Goal: Task Accomplishment & Management: Manage account settings

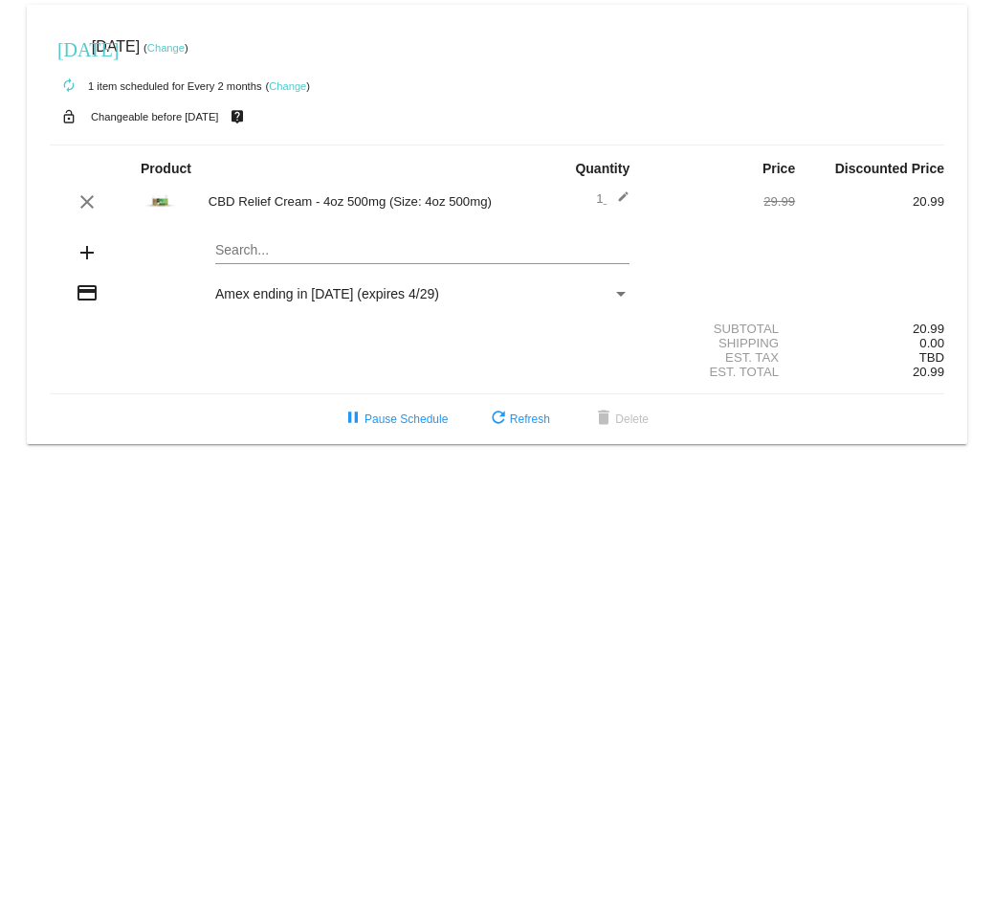
click at [278, 86] on link "Change" at bounding box center [287, 85] width 37 height 11
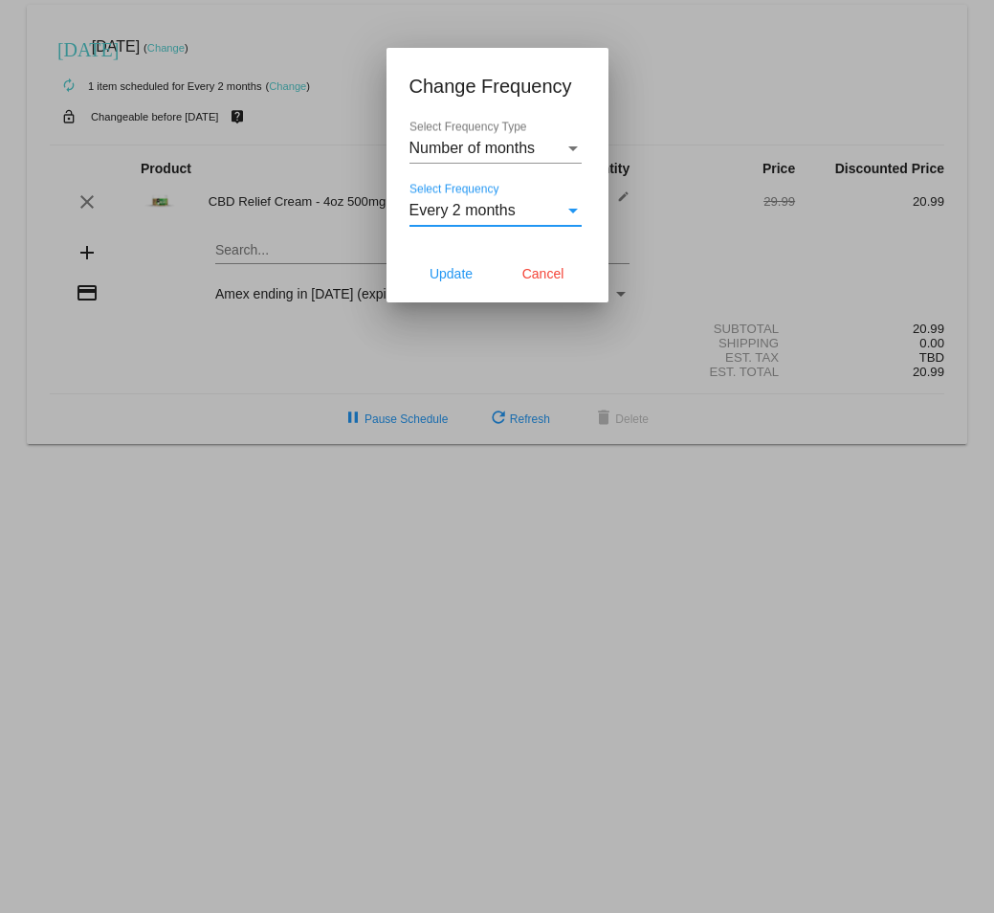
click at [574, 209] on div "Select Frequency" at bounding box center [573, 211] width 10 height 5
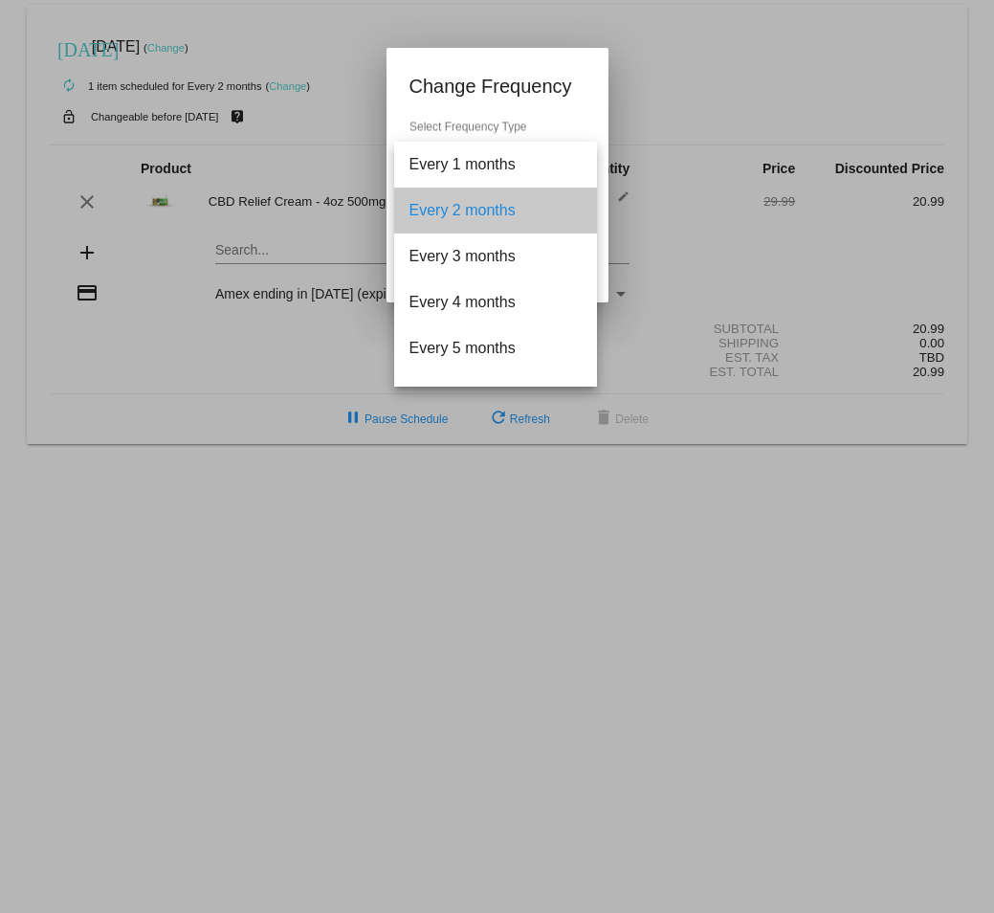
click at [574, 209] on mat-option "Every 2 months" at bounding box center [495, 211] width 203 height 46
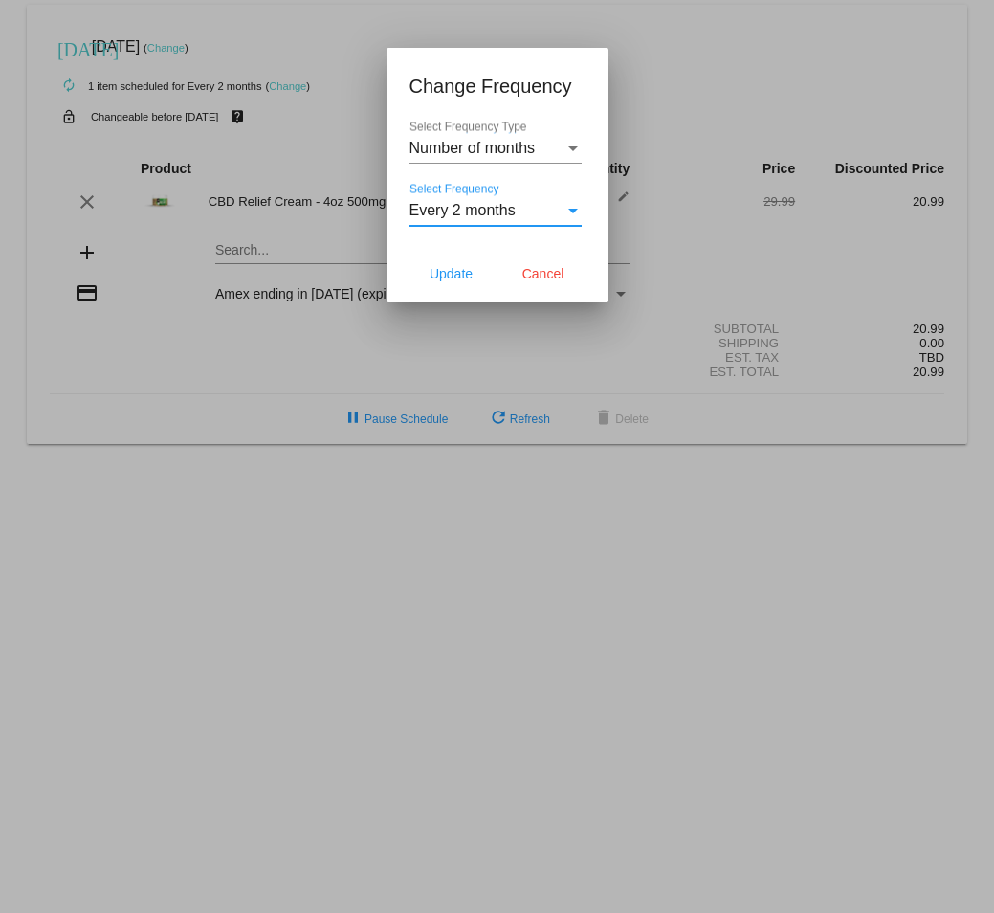
click at [579, 146] on div "Select Frequency Type" at bounding box center [572, 148] width 17 height 17
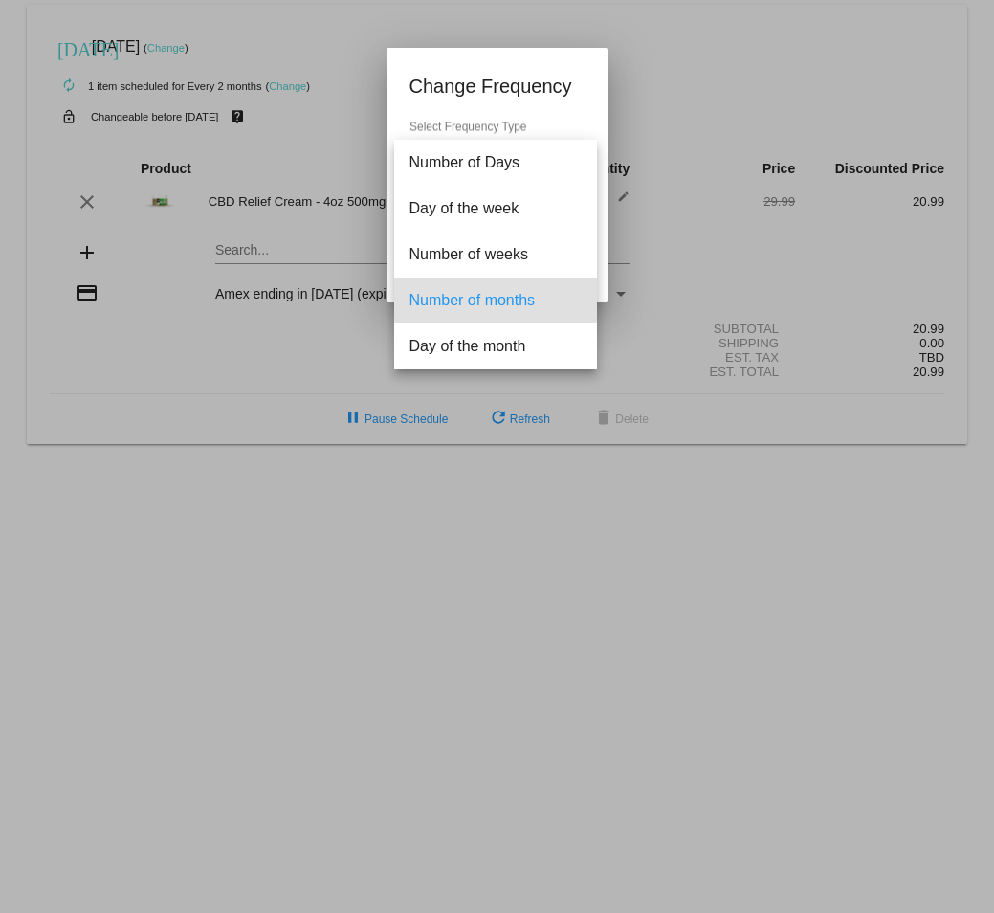
click at [665, 144] on div at bounding box center [497, 456] width 994 height 913
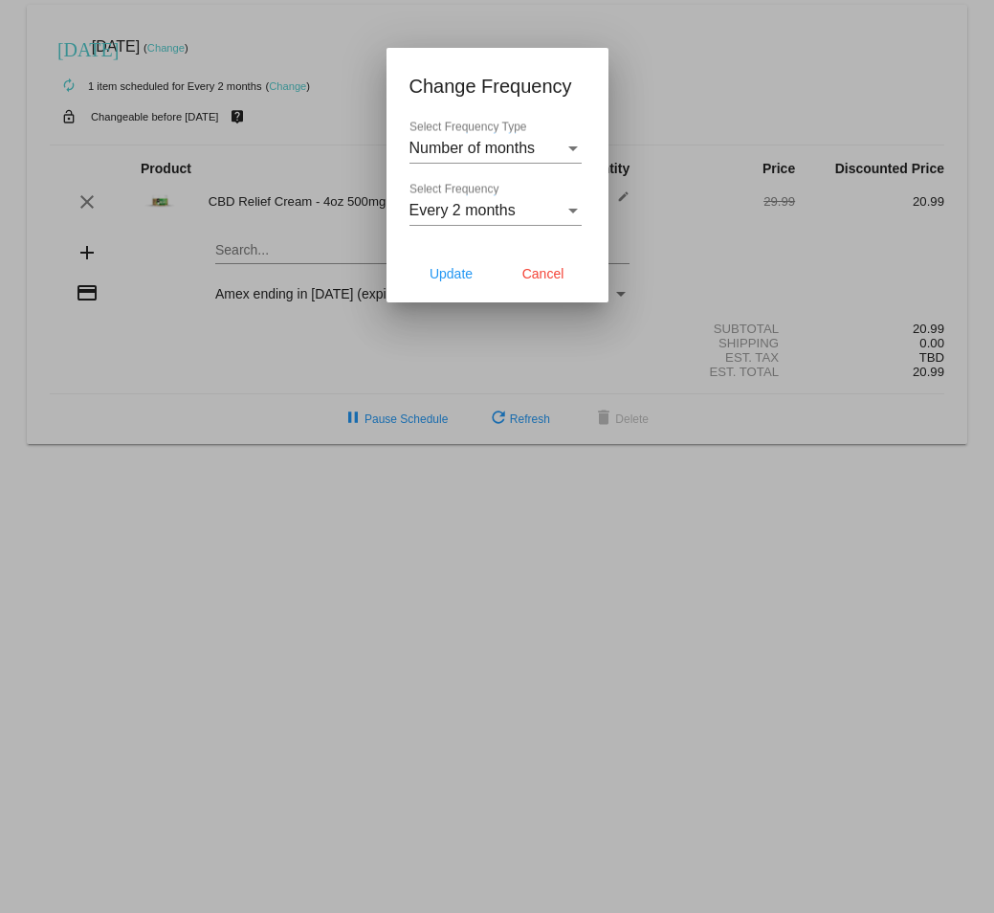
click at [572, 213] on div "Select Frequency" at bounding box center [572, 210] width 17 height 17
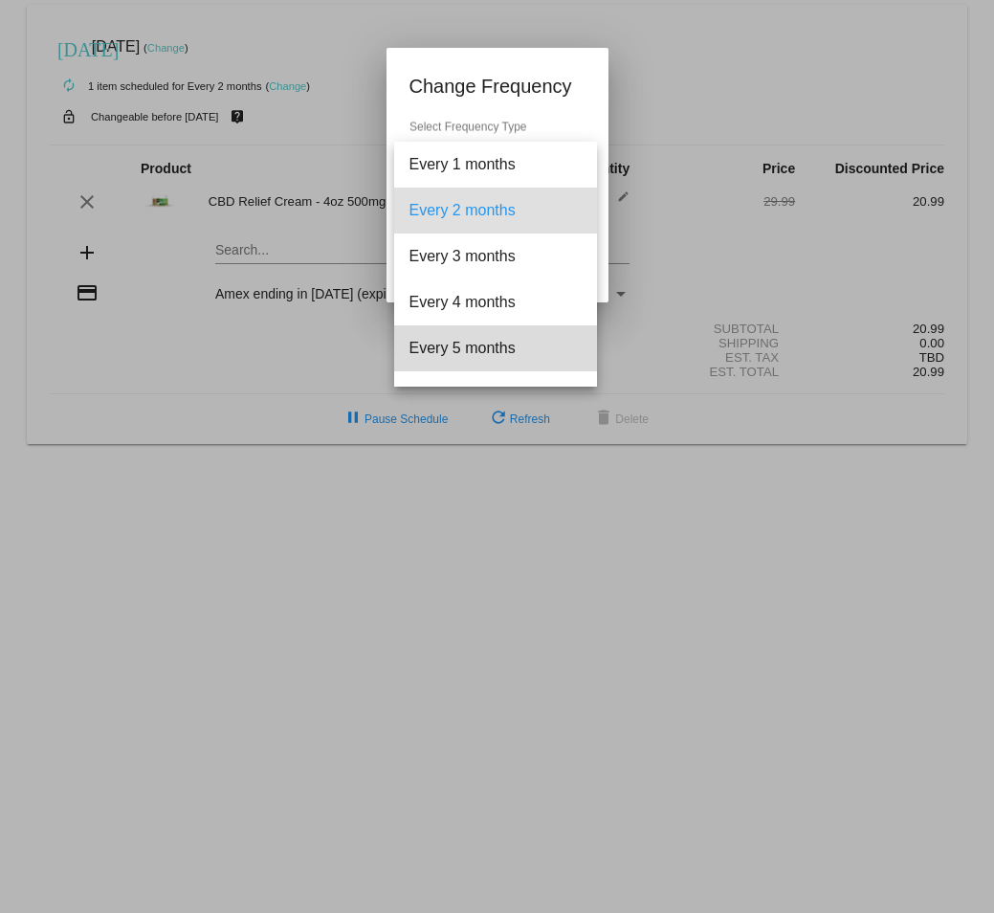
click at [549, 349] on span "Every 5 months" at bounding box center [495, 348] width 172 height 46
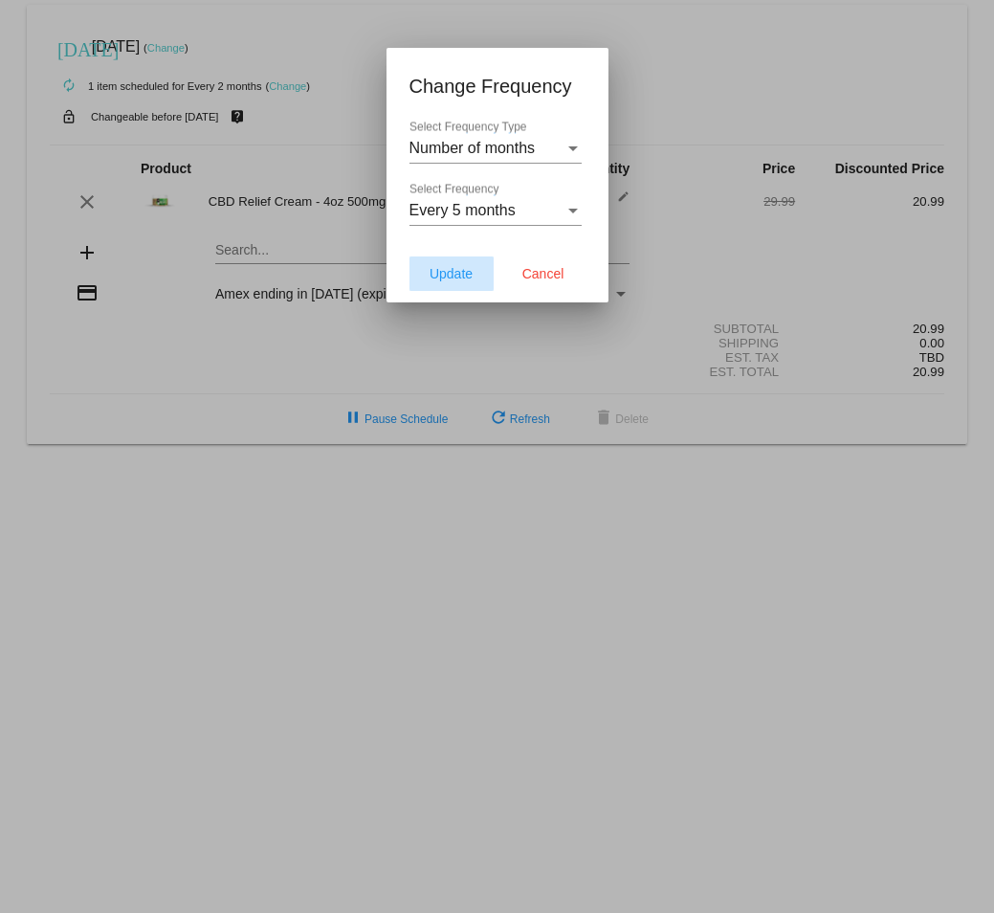
click at [458, 273] on span "Update" at bounding box center [451, 273] width 43 height 15
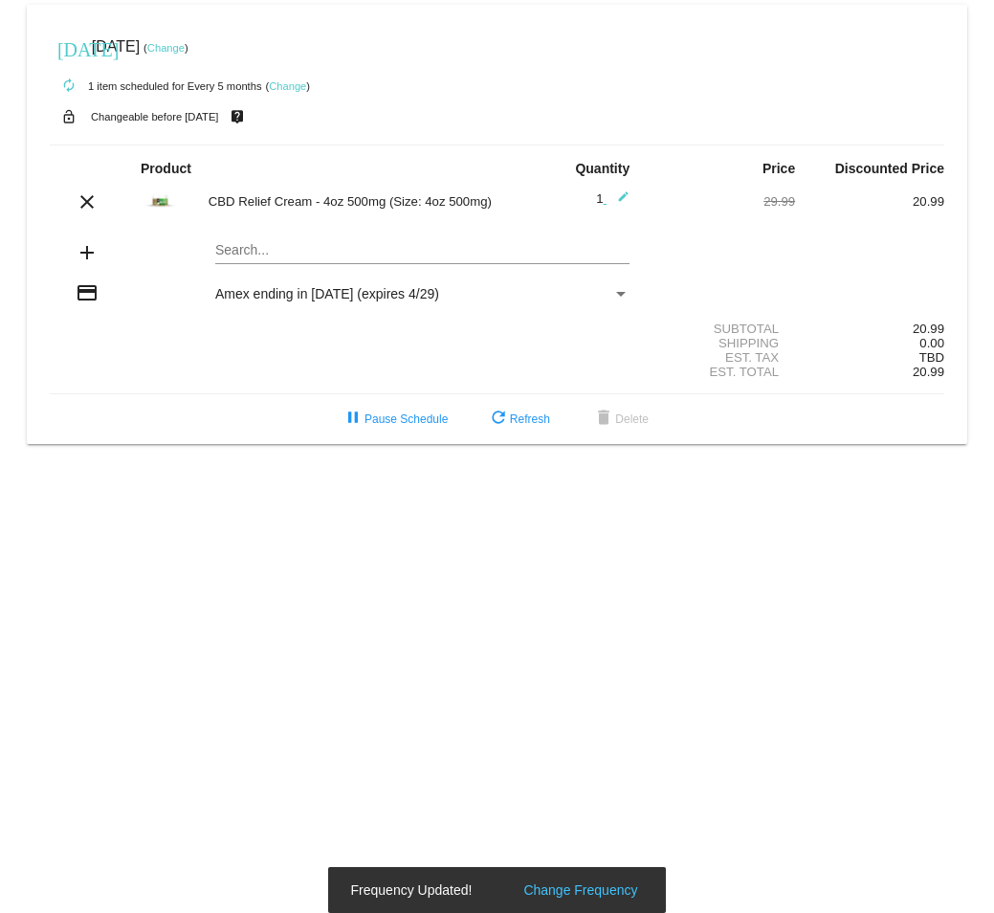
click at [185, 42] on link "Change" at bounding box center [165, 47] width 37 height 11
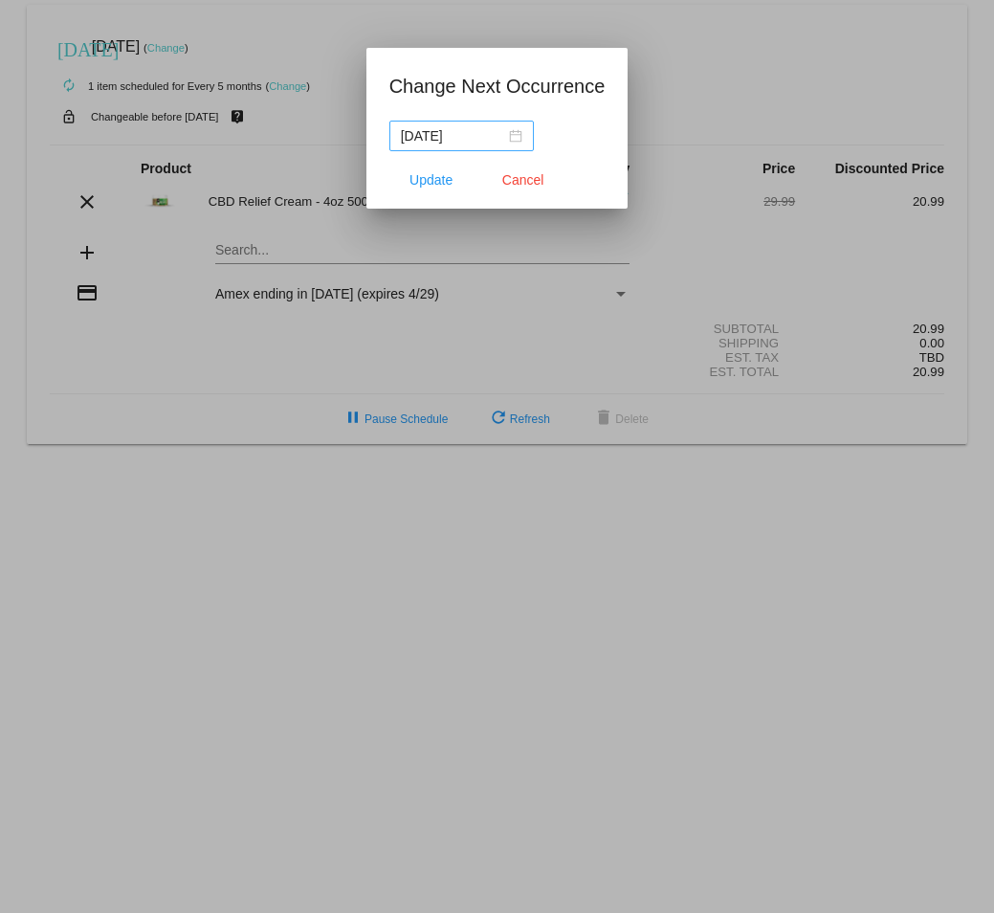
click at [512, 137] on div "[DATE]" at bounding box center [462, 135] width 122 height 21
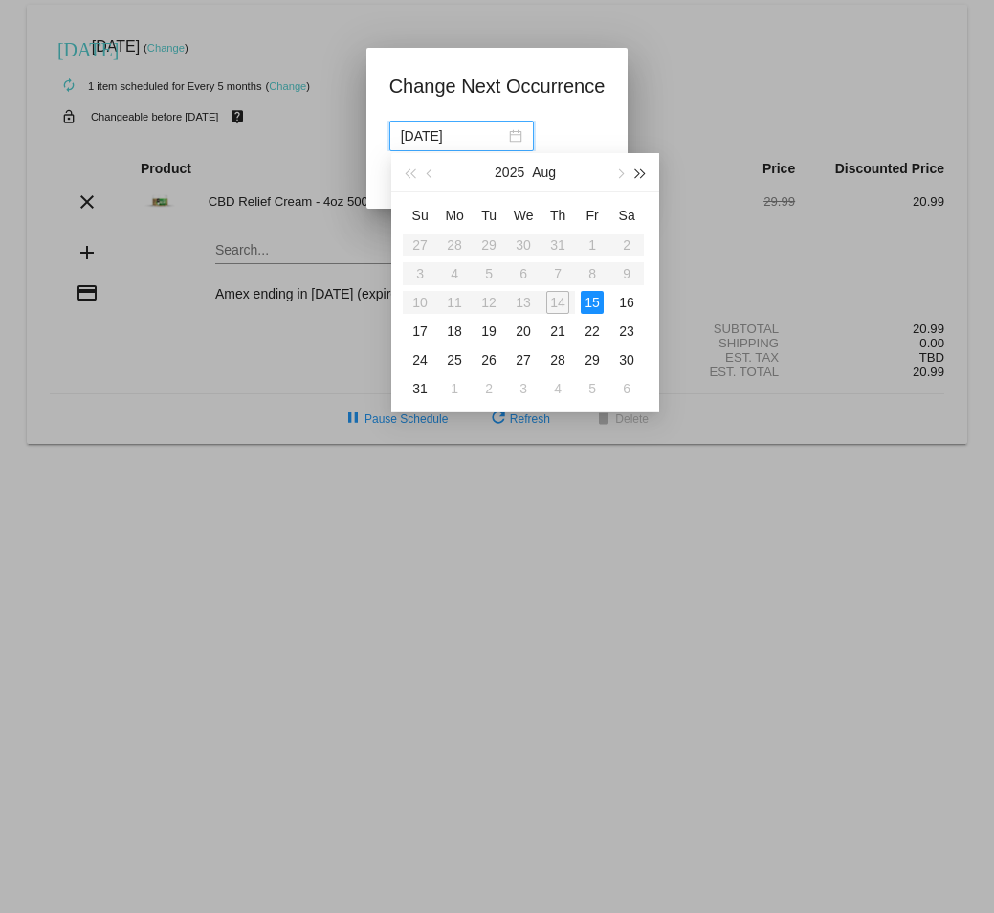
click at [639, 177] on span "button" at bounding box center [641, 174] width 10 height 10
click at [639, 173] on span "button" at bounding box center [641, 174] width 10 height 10
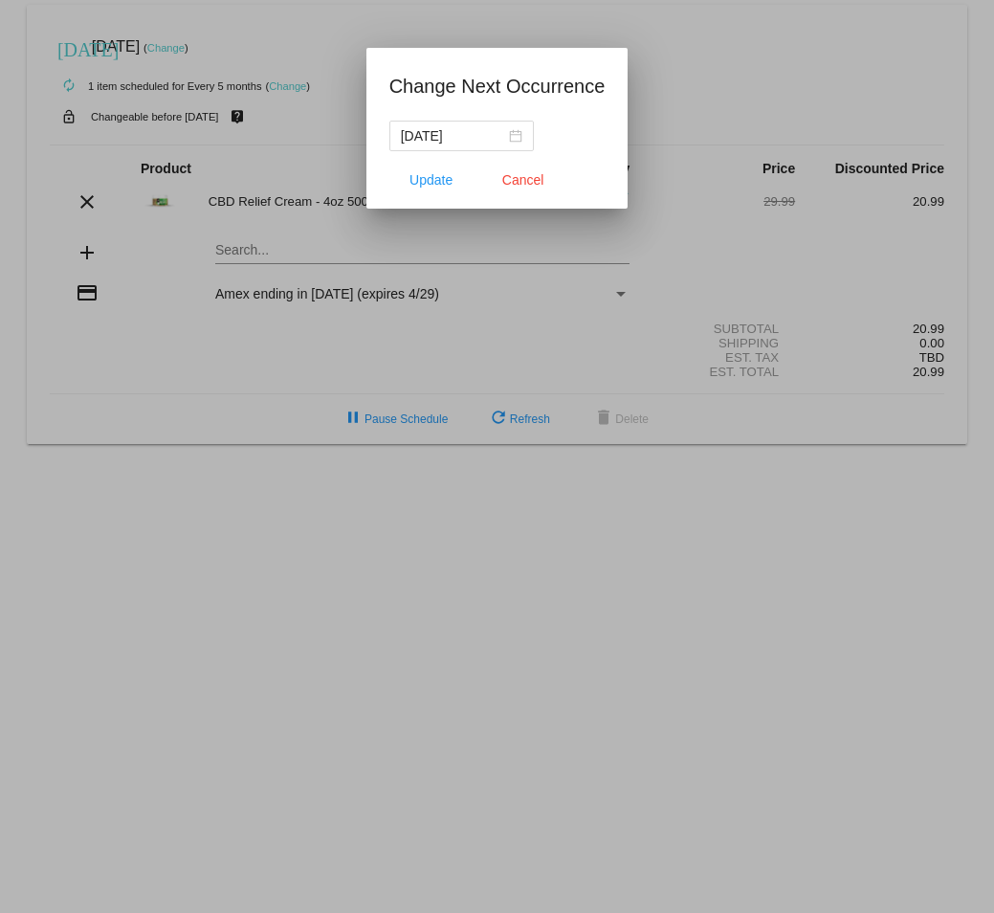
click at [871, 87] on div at bounding box center [497, 456] width 994 height 913
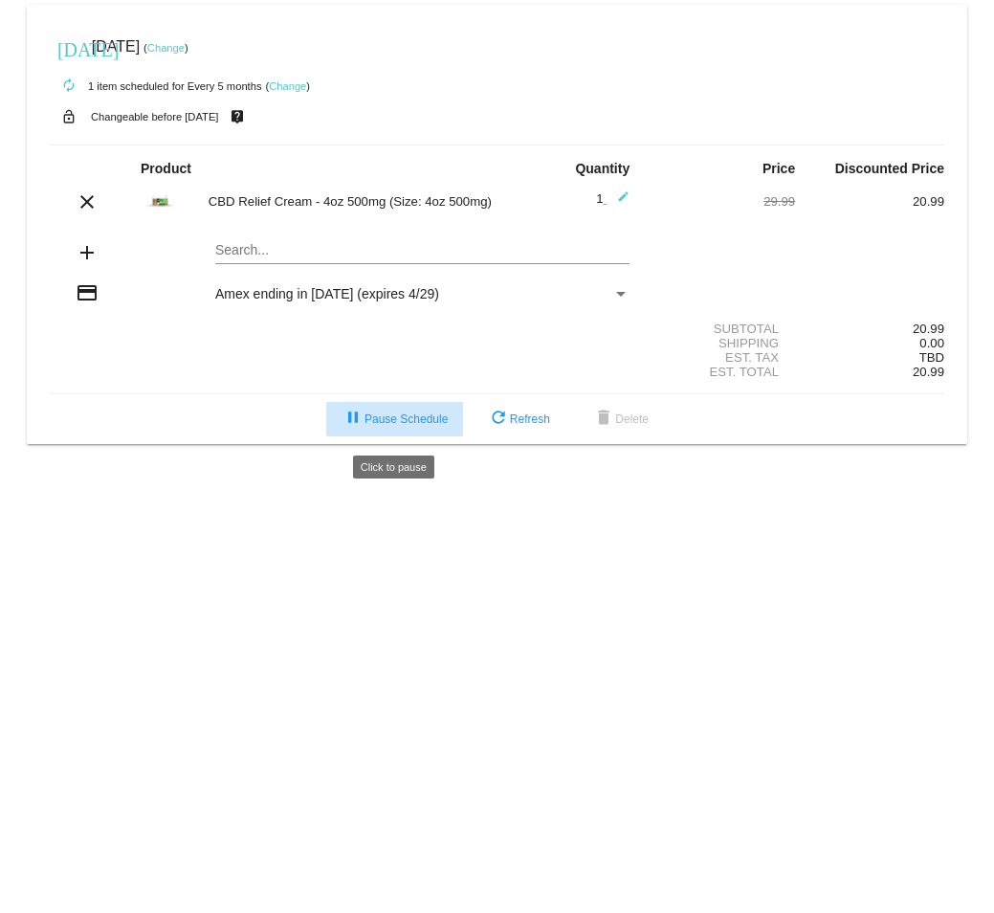
click at [433, 419] on span "pause Pause Schedule" at bounding box center [395, 418] width 106 height 13
click at [185, 42] on link "Change" at bounding box center [165, 47] width 37 height 11
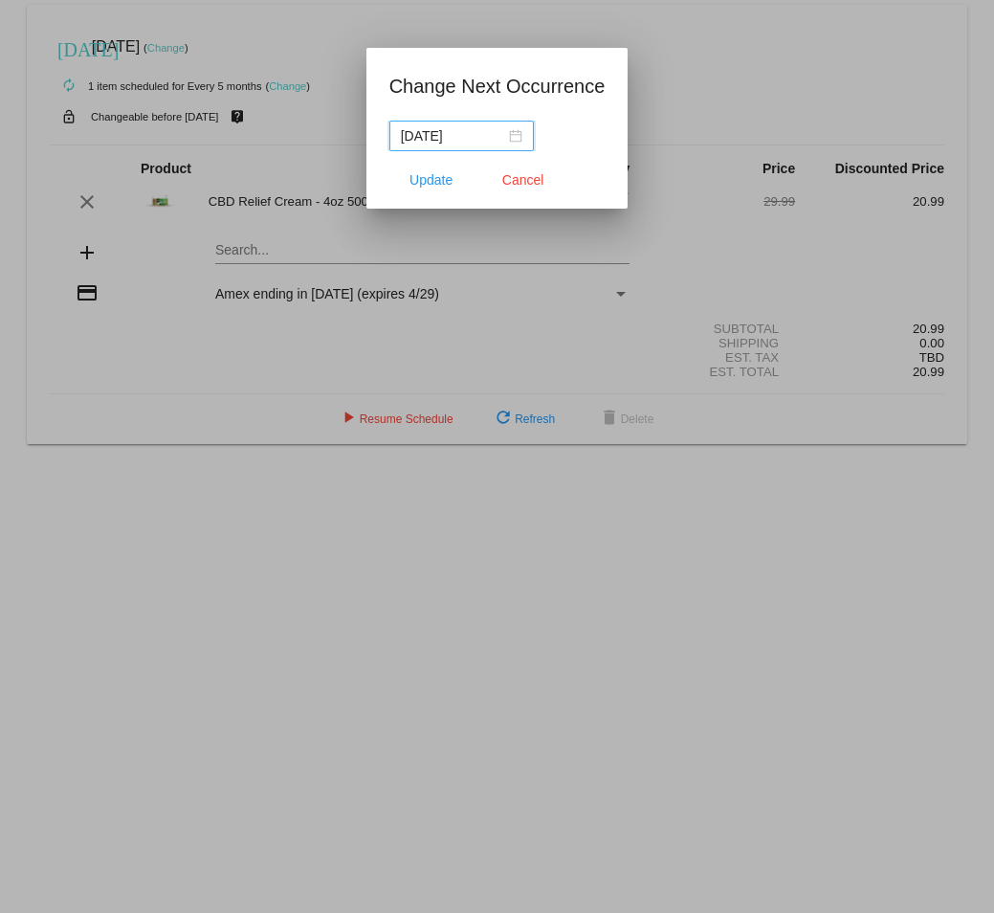
click at [480, 140] on input "[DATE]" at bounding box center [453, 135] width 104 height 21
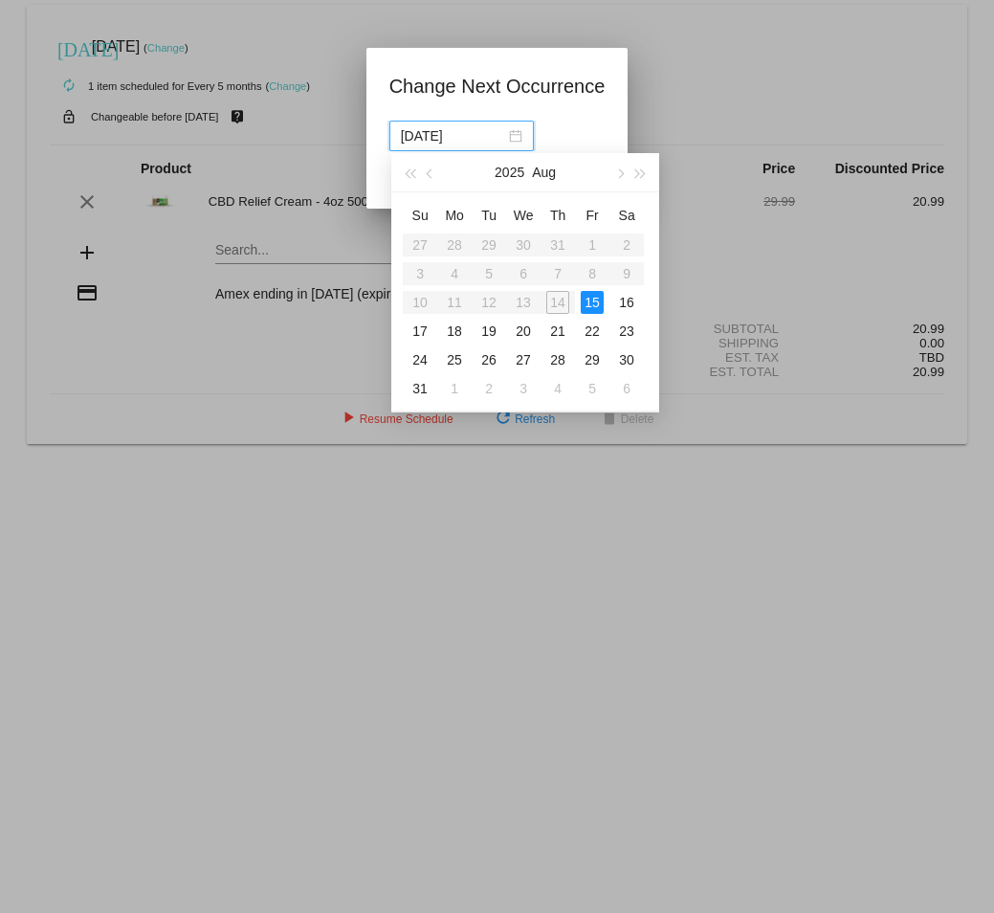
click at [480, 140] on input "[DATE]" at bounding box center [453, 135] width 104 height 21
